Goal: Transaction & Acquisition: Book appointment/travel/reservation

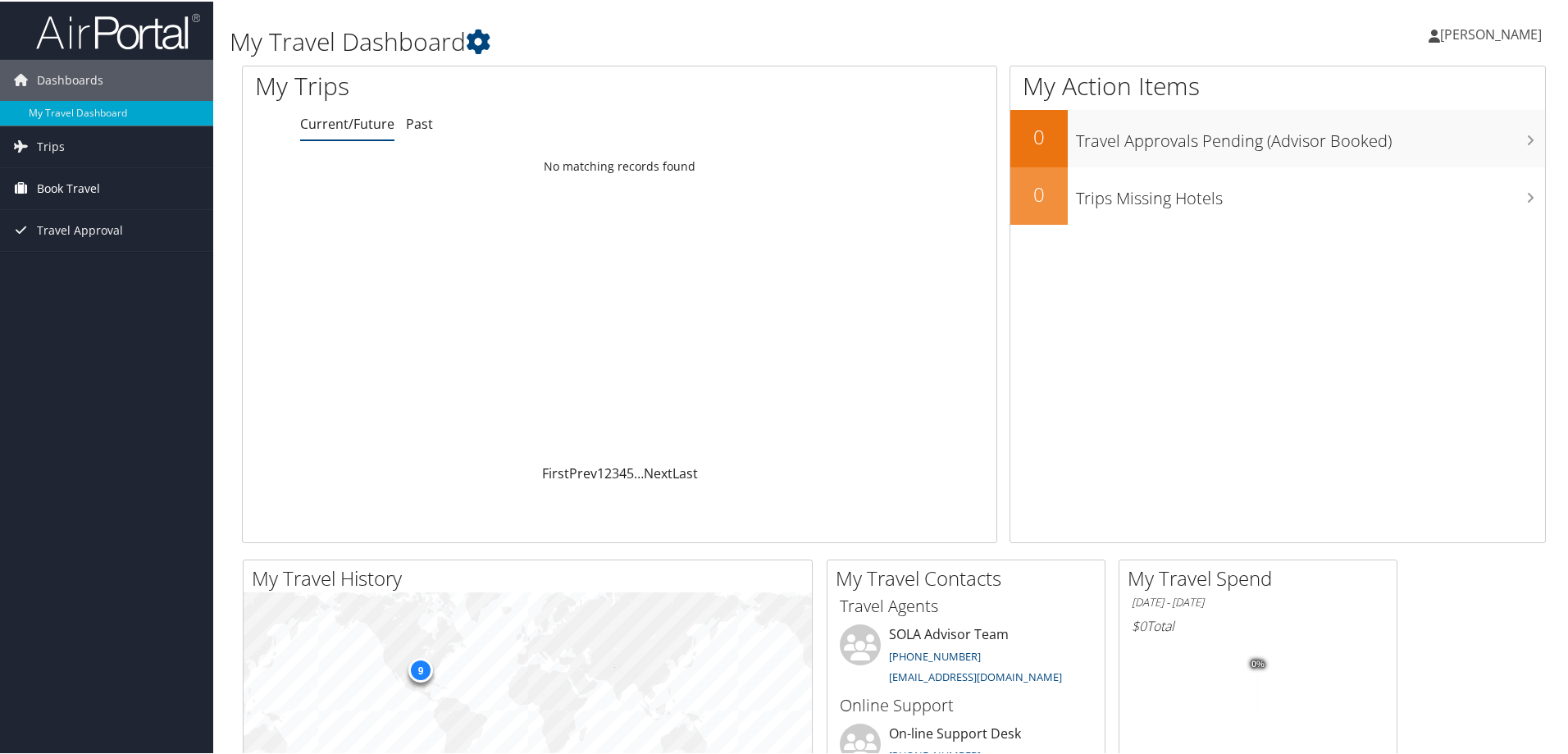
click at [93, 185] on span "Book Travel" at bounding box center [68, 187] width 63 height 41
click at [89, 273] on span "Travel Approval" at bounding box center [80, 278] width 86 height 41
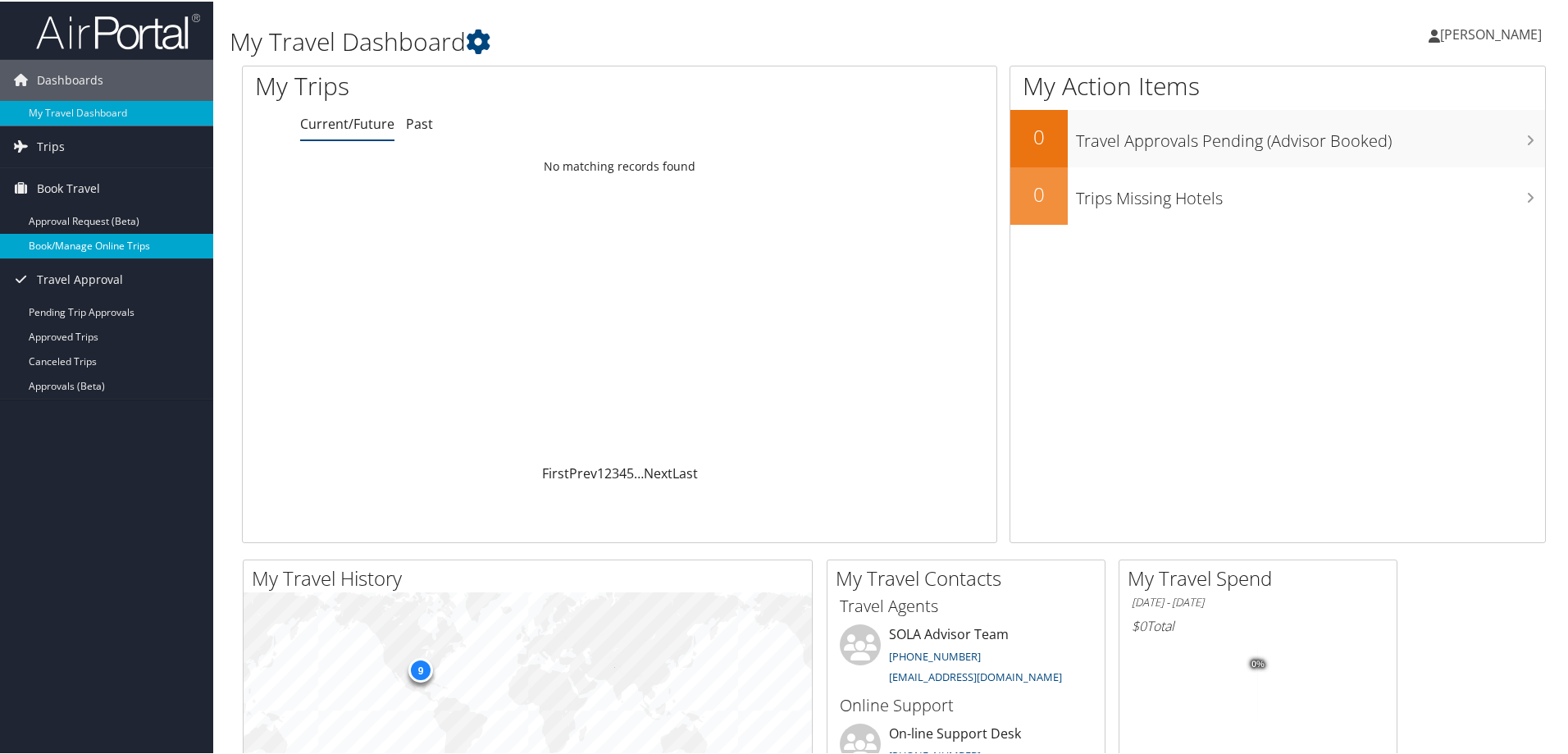
click at [64, 248] on link "Book/Manage Online Trips" at bounding box center [106, 244] width 213 height 24
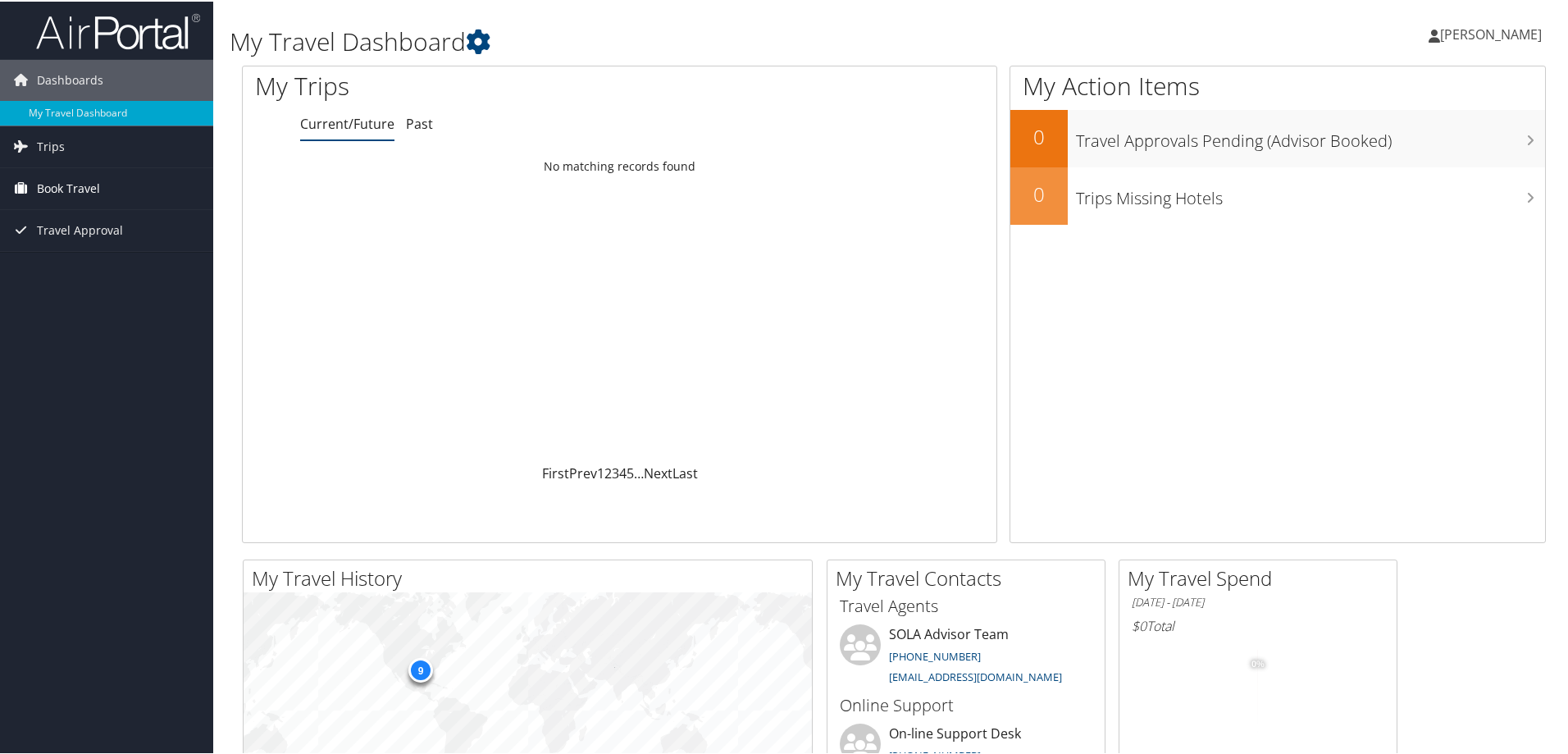
click at [93, 187] on span "Book Travel" at bounding box center [68, 187] width 63 height 41
click at [104, 226] on link "Approval Request (Beta)" at bounding box center [106, 219] width 213 height 24
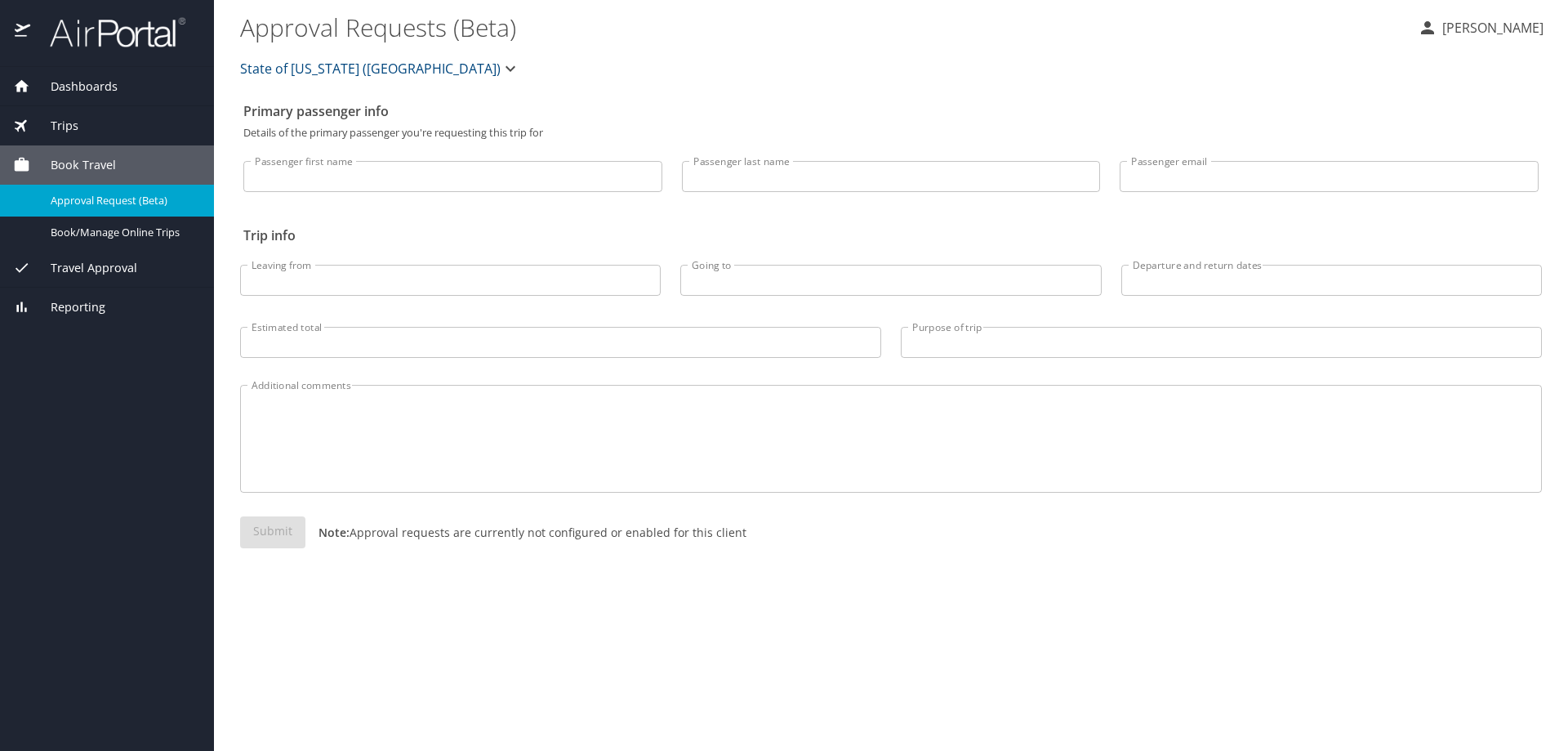
click at [106, 164] on span "Book Travel" at bounding box center [73, 165] width 85 height 18
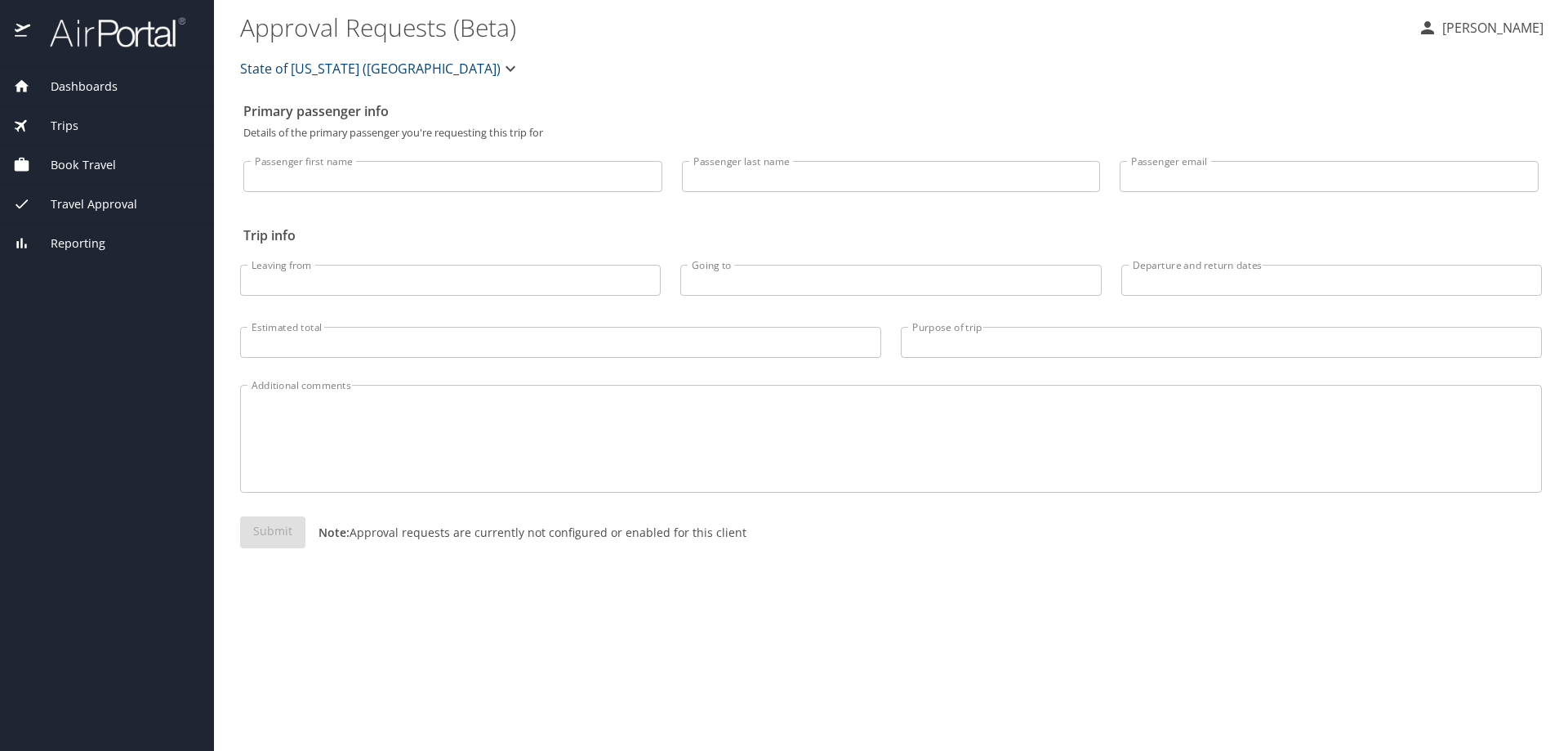
click at [103, 167] on span "Book Travel" at bounding box center [73, 165] width 85 height 18
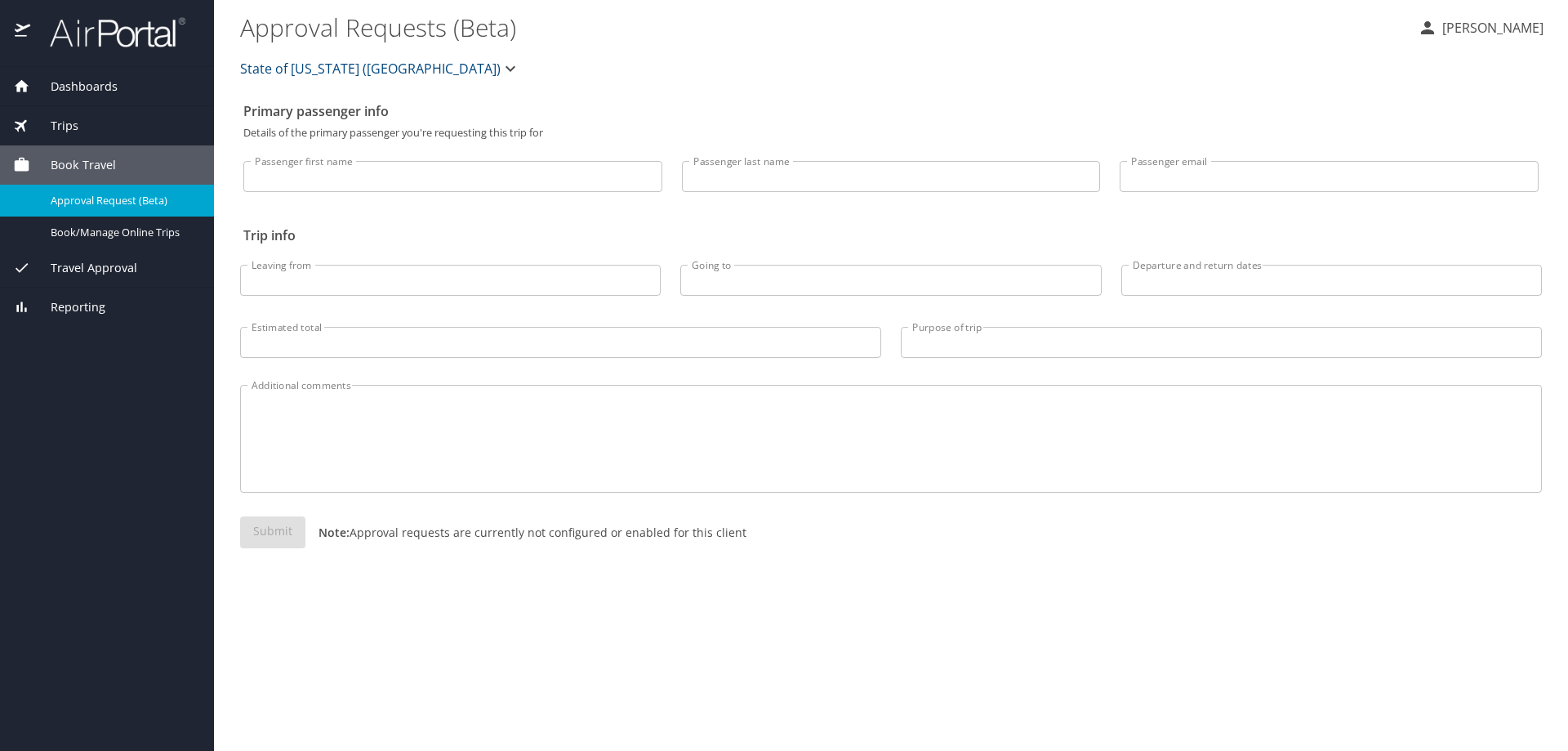
click at [74, 115] on div "Trips" at bounding box center [107, 125] width 214 height 39
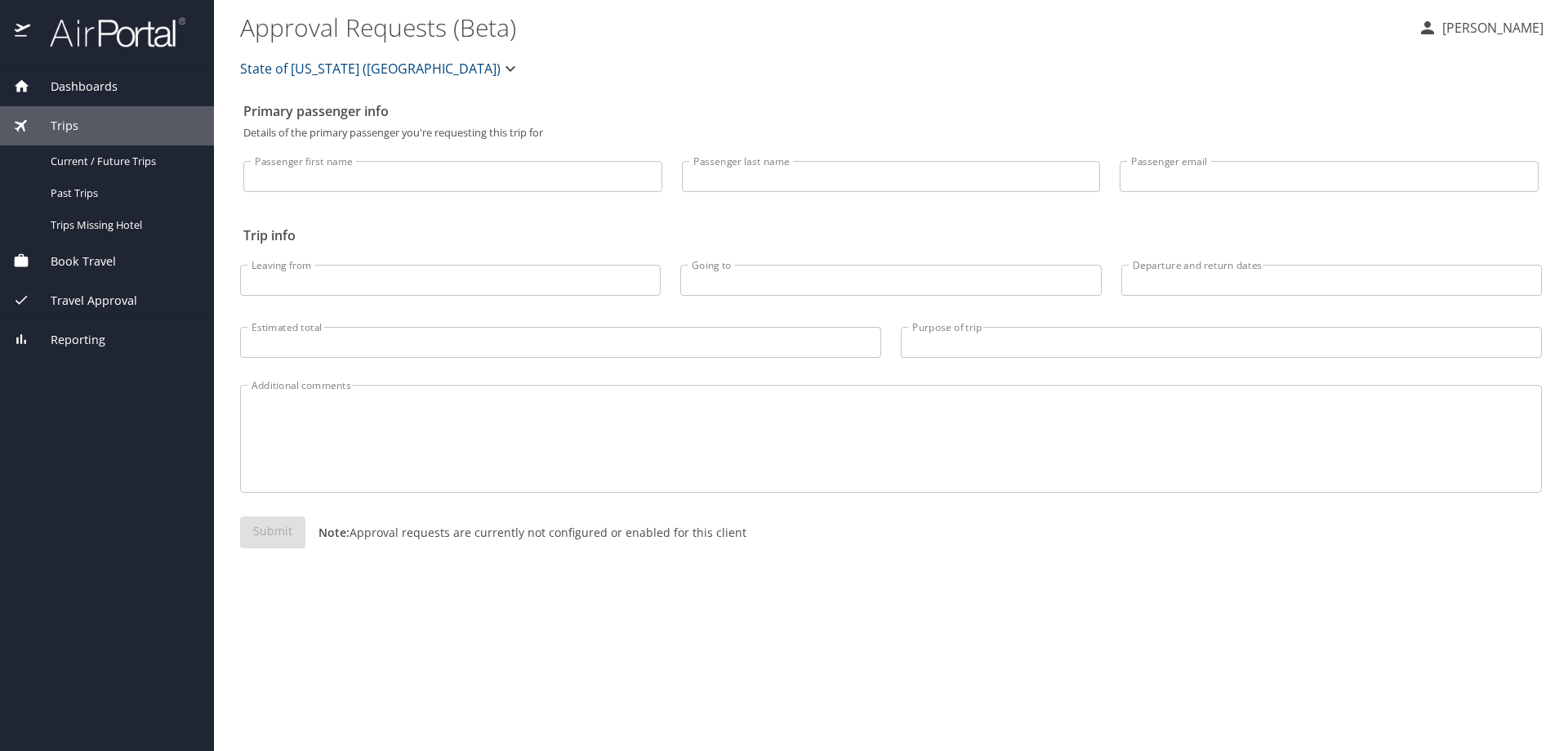
click at [87, 259] on span "Book Travel" at bounding box center [73, 261] width 85 height 18
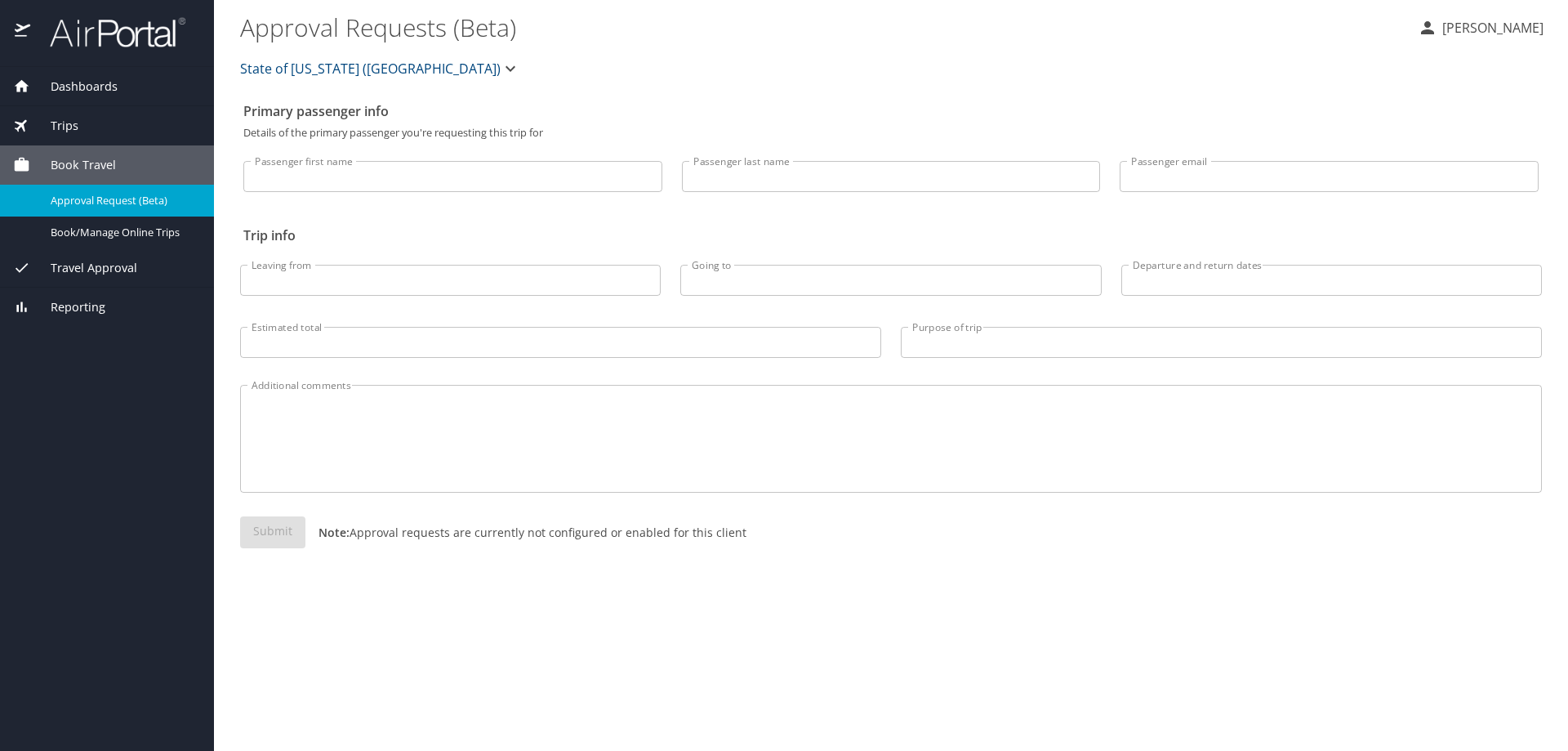
click at [101, 271] on span "Travel Approval" at bounding box center [83, 268] width 107 height 18
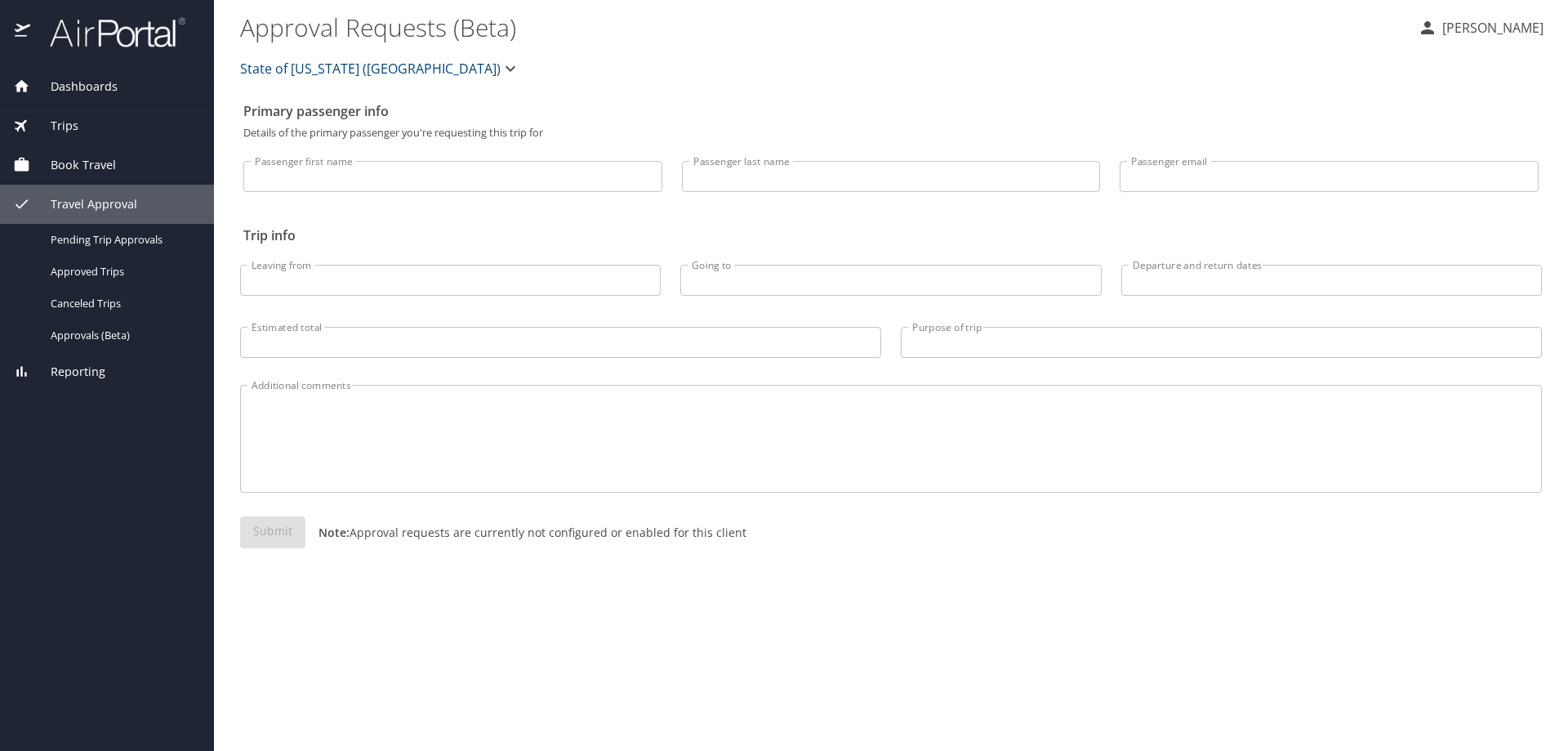
click at [95, 160] on span "Book Travel" at bounding box center [73, 165] width 85 height 18
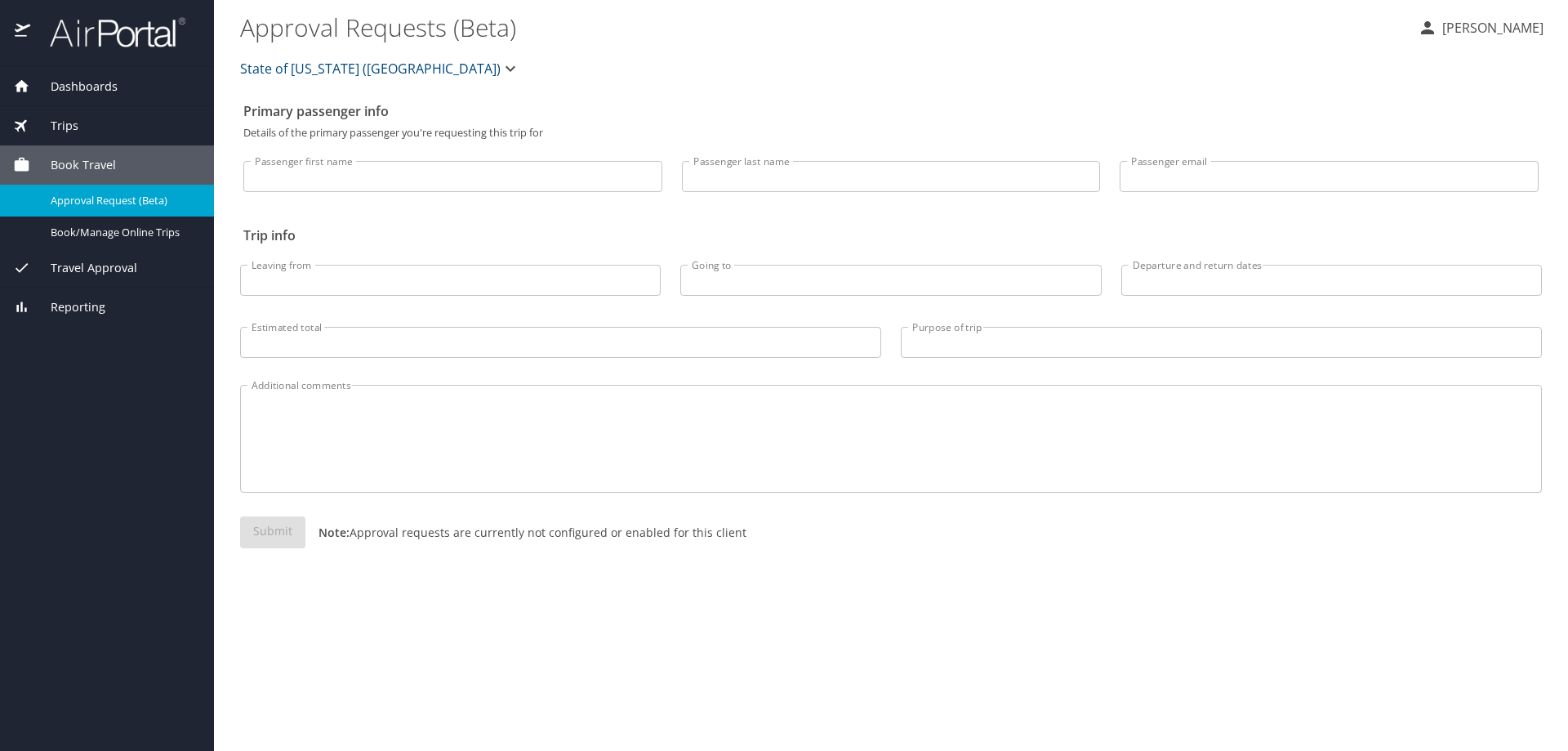
click at [84, 118] on div "Trips" at bounding box center [107, 125] width 188 height 18
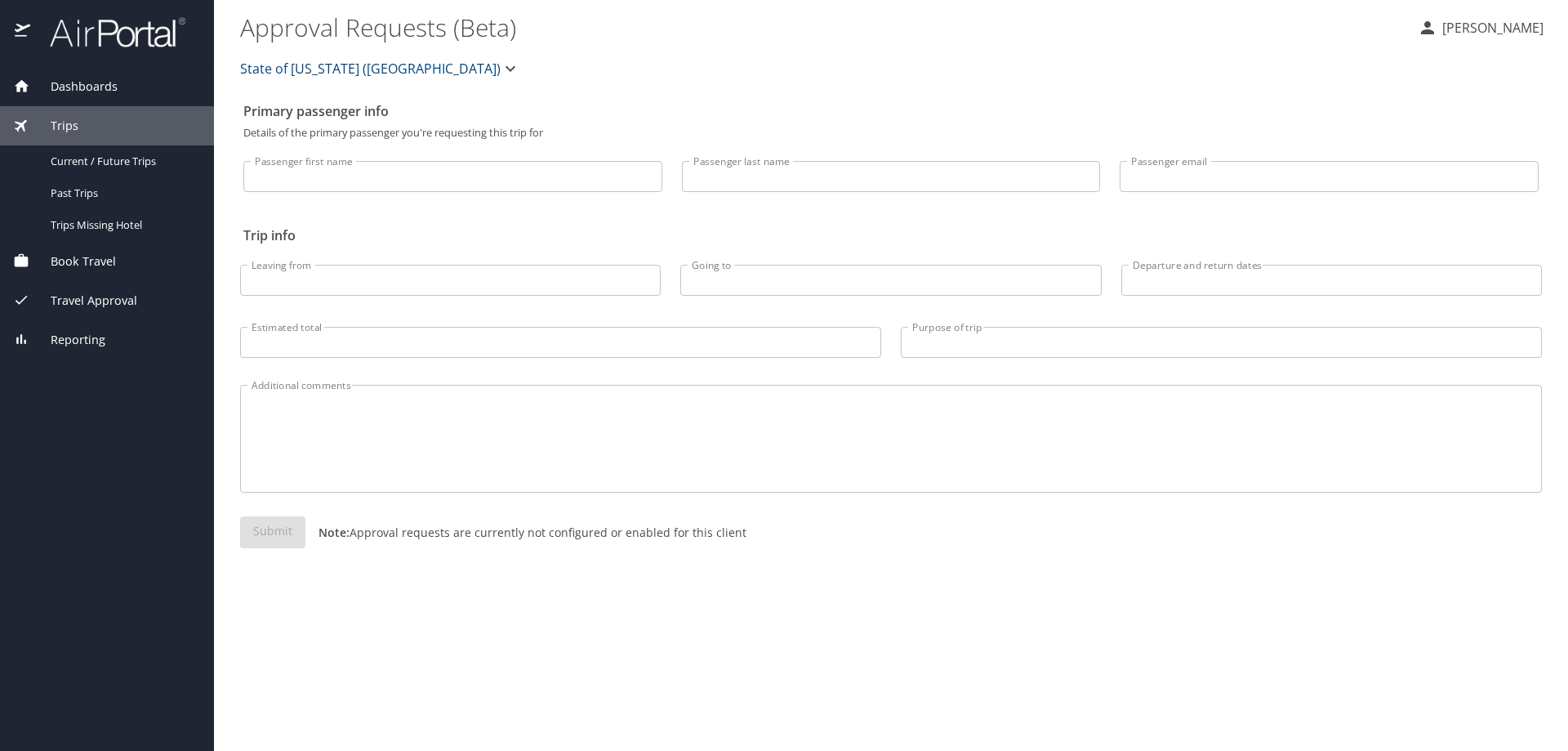
click at [58, 130] on span "Trips" at bounding box center [54, 125] width 48 height 18
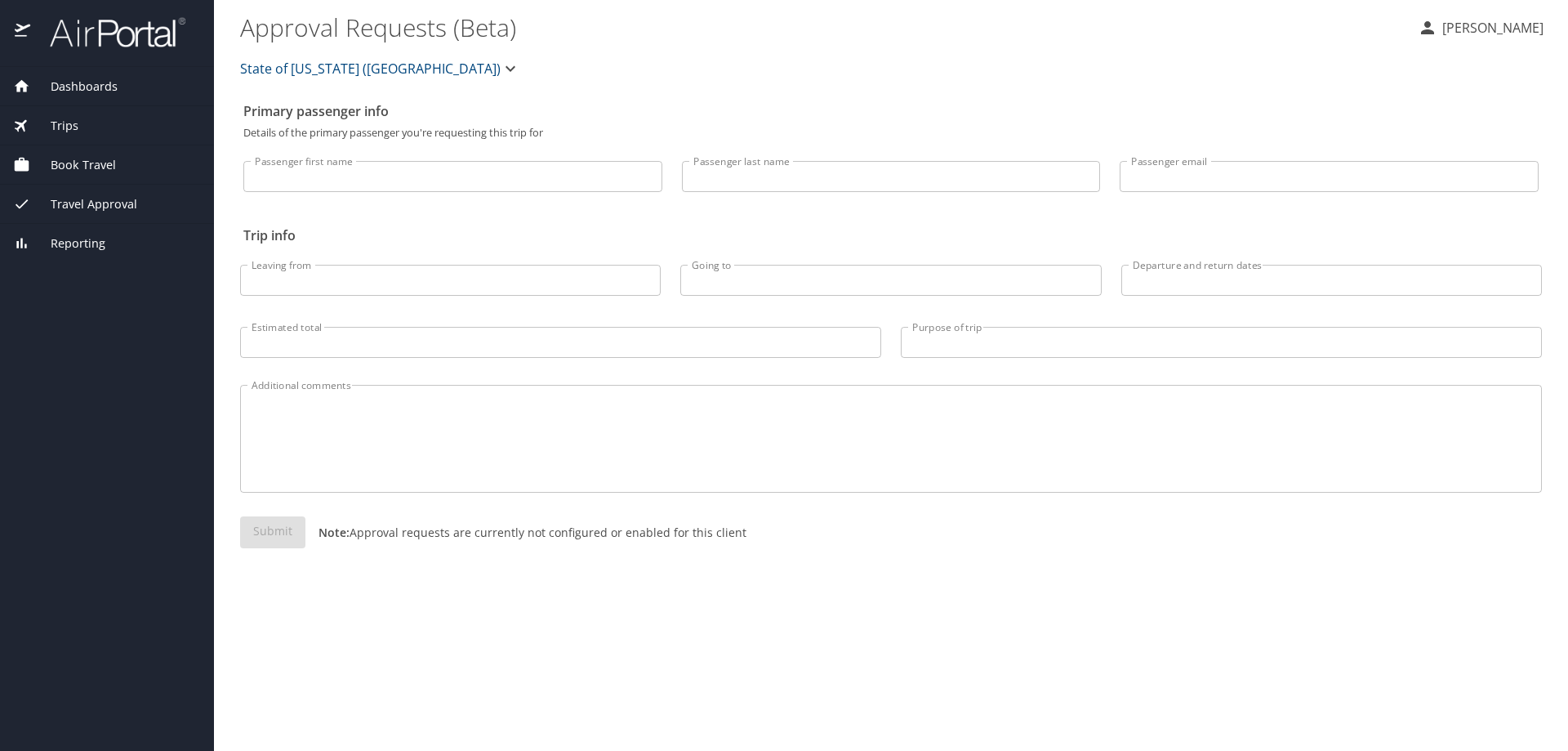
click at [80, 165] on span "Book Travel" at bounding box center [73, 165] width 85 height 18
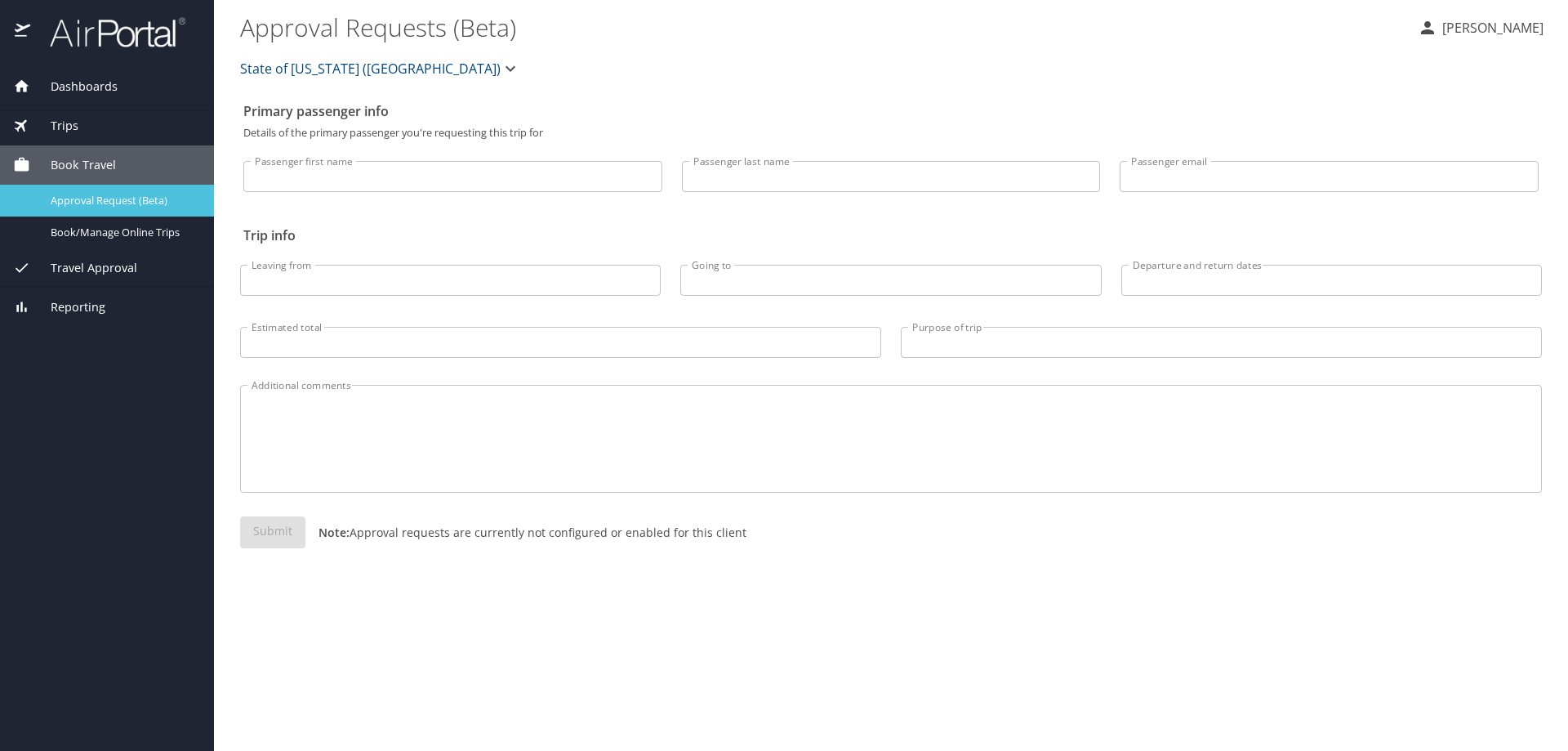
click at [91, 199] on span "Approval Request (Beta)" at bounding box center [122, 201] width 144 height 16
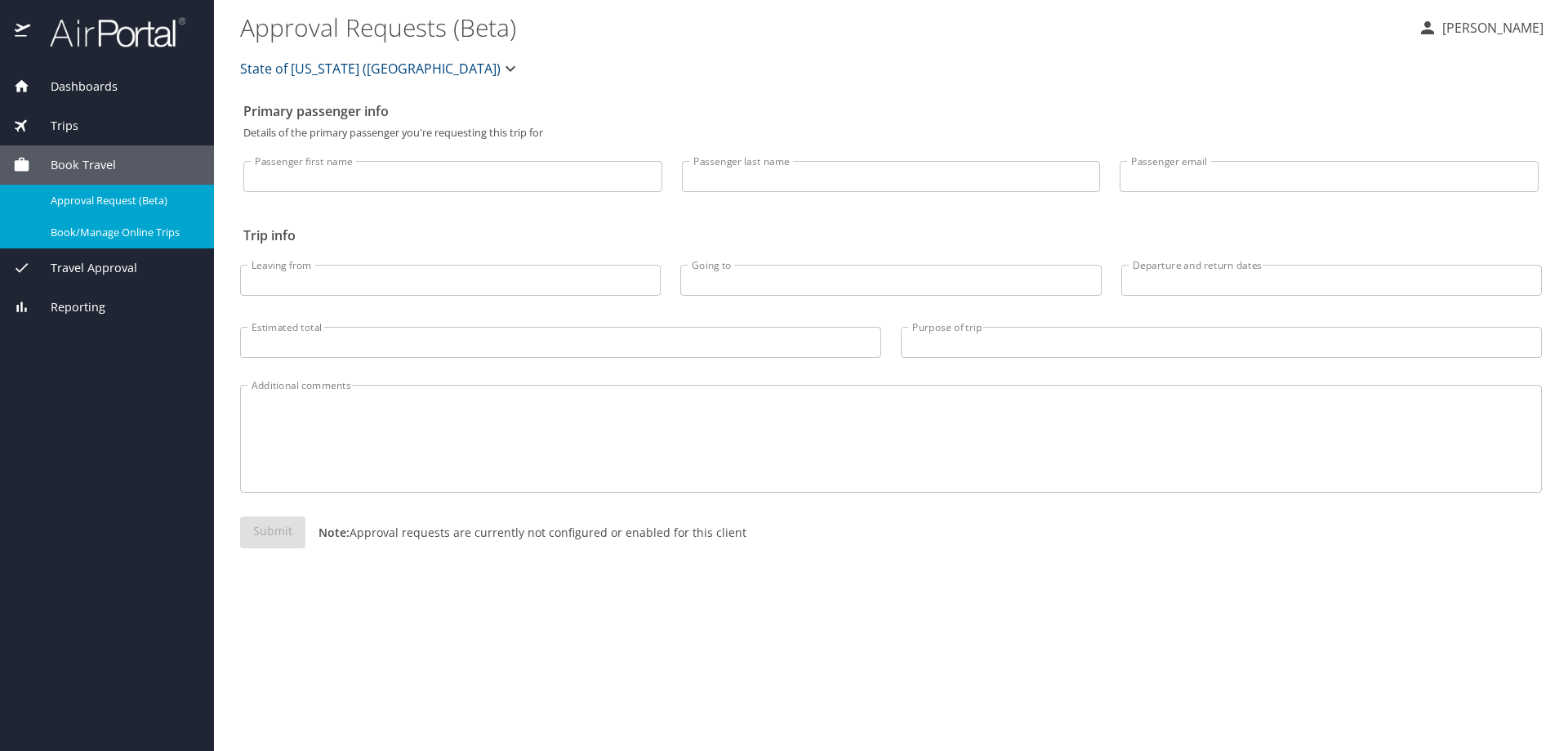
click at [95, 234] on span "Book/Manage Online Trips" at bounding box center [122, 233] width 144 height 16
